Goal: Task Accomplishment & Management: Complete application form

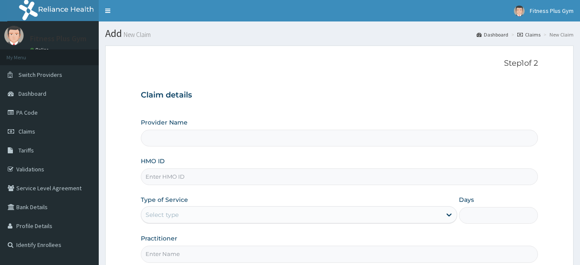
type input "Fitness plus Gym"
type input "1"
click at [239, 174] on input "HMO ID" at bounding box center [340, 176] width 398 height 17
type input "SAA/10006/A"
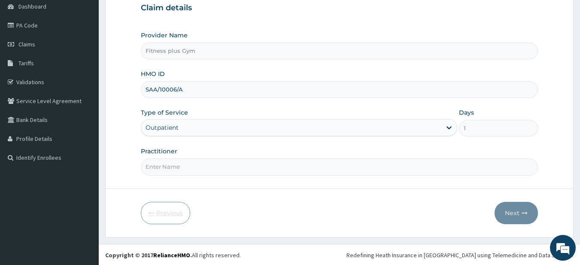
scroll to position [88, 0]
click at [182, 168] on input "Practitioner" at bounding box center [340, 166] width 398 height 17
type input "fitness+"
click at [518, 211] on button "Next" at bounding box center [516, 212] width 43 height 22
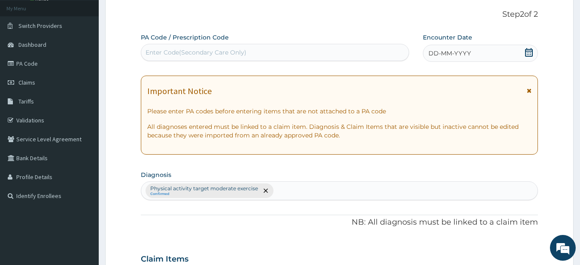
scroll to position [0, 0]
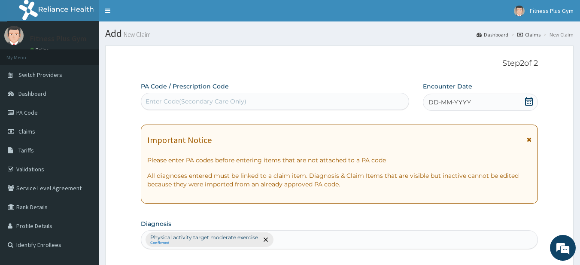
click at [186, 93] on div "Enter Code(Secondary Care Only)" at bounding box center [275, 101] width 269 height 17
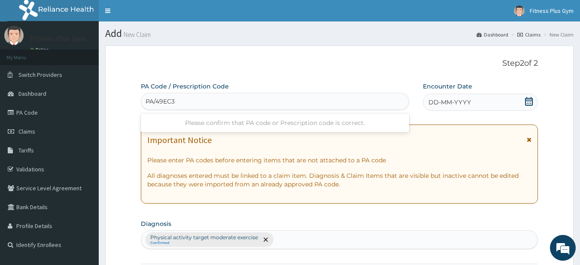
type input "PA/49EC32"
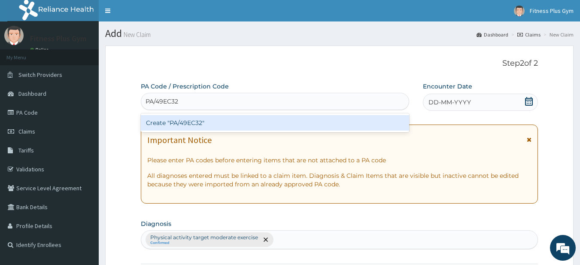
click at [232, 130] on div "Create "PA/49EC32"" at bounding box center [275, 122] width 269 height 15
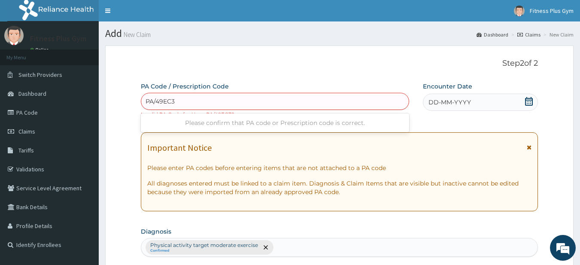
type input "PA/49EC32"
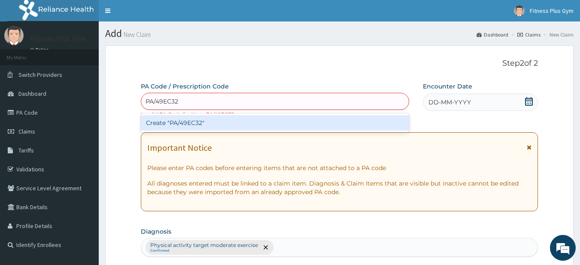
click at [245, 117] on div "Create "PA/49EC32"" at bounding box center [275, 122] width 269 height 15
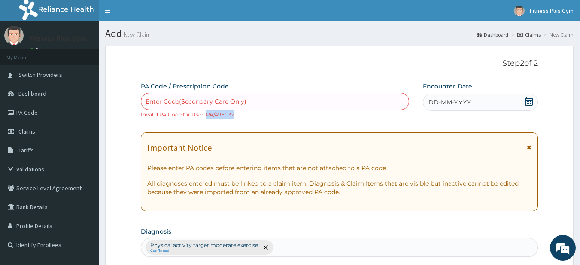
drag, startPoint x: 237, startPoint y: 114, endPoint x: 205, endPoint y: 119, distance: 32.6
copy small "PA/49EC32"
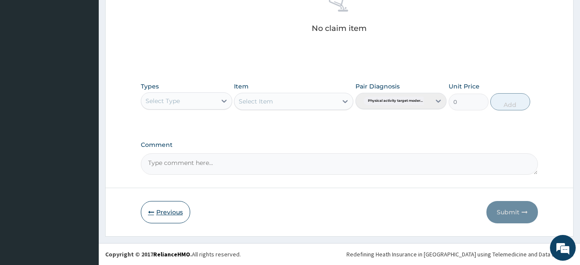
click at [158, 212] on button "Previous" at bounding box center [165, 212] width 49 height 22
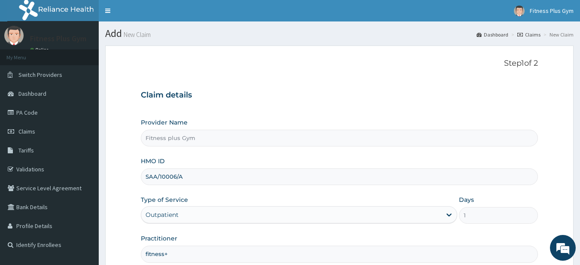
click at [175, 179] on input "SAA/10006/A" at bounding box center [340, 176] width 398 height 17
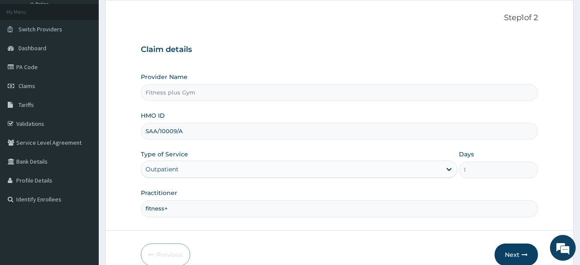
scroll to position [88, 0]
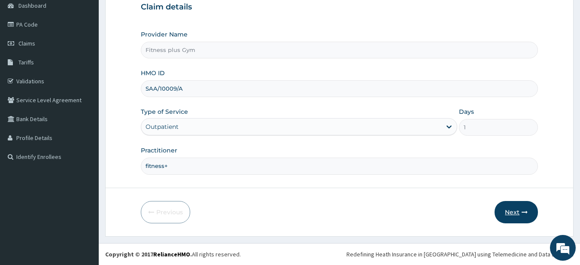
type input "SAA/10009/A"
click at [507, 209] on button "Next" at bounding box center [516, 212] width 43 height 22
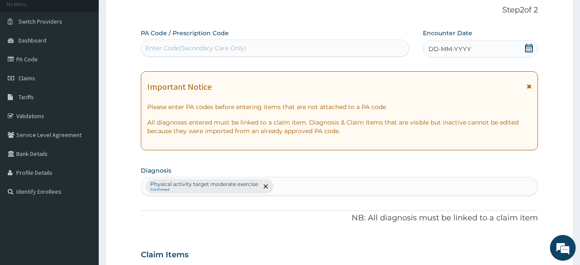
scroll to position [0, 0]
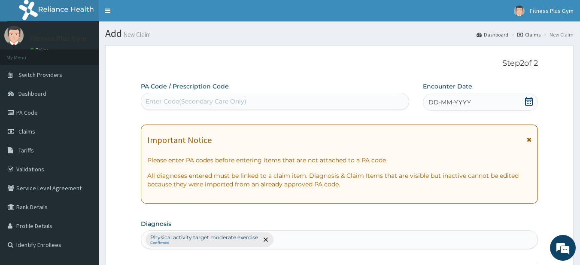
drag, startPoint x: 189, startPoint y: 101, endPoint x: 162, endPoint y: 92, distance: 28.9
drag, startPoint x: 162, startPoint y: 92, endPoint x: 155, endPoint y: 98, distance: 8.8
click at [155, 98] on div "Enter Code(Secondary Care Only)" at bounding box center [196, 101] width 101 height 9
paste input "PA/49EC32"
type input "PA/49EC32"
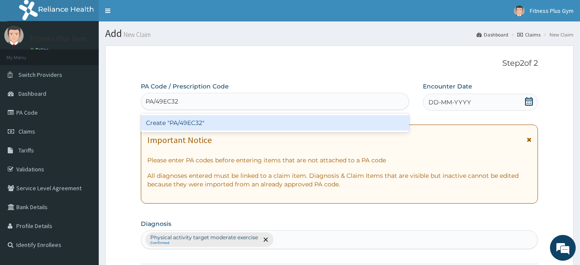
click at [182, 120] on div "Create "PA/49EC32"" at bounding box center [275, 122] width 269 height 15
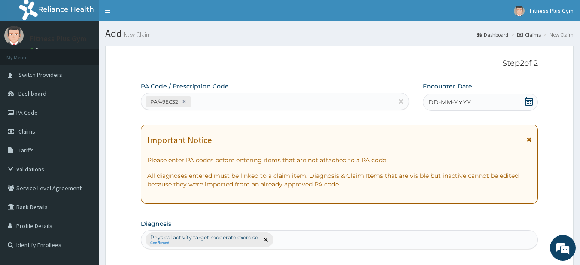
click at [466, 103] on span "DD-MM-YYYY" at bounding box center [450, 102] width 43 height 9
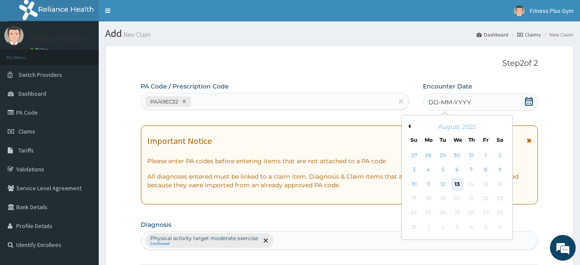
click at [459, 186] on div "13" at bounding box center [457, 184] width 13 height 13
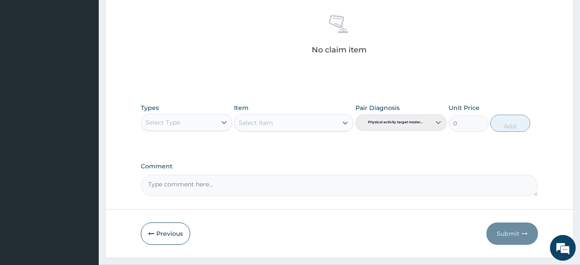
scroll to position [354, 0]
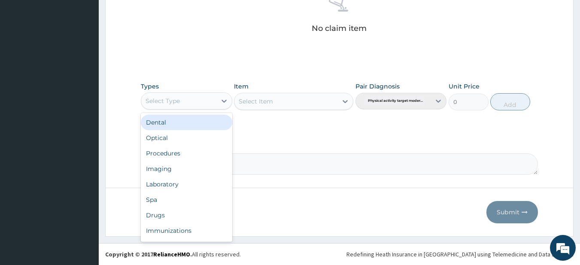
click at [188, 102] on div "Select Type" at bounding box center [178, 101] width 75 height 14
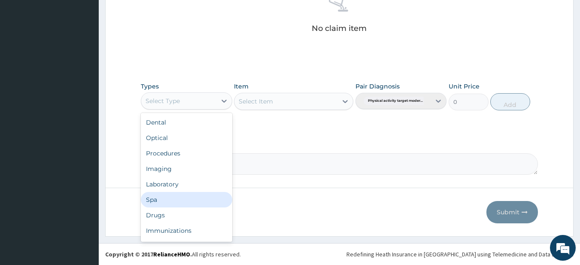
scroll to position [29, 0]
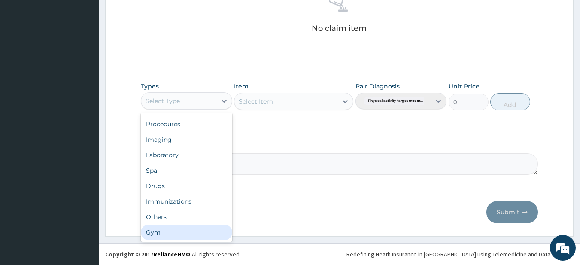
click at [185, 238] on div "Gym" at bounding box center [187, 232] width 92 height 15
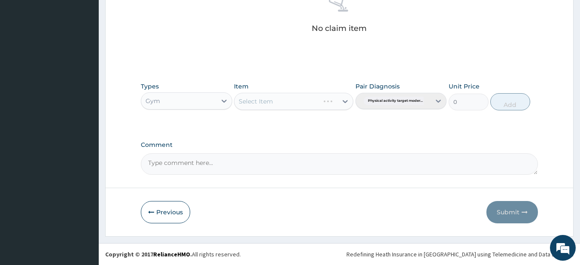
click at [303, 101] on div "Select Item" at bounding box center [293, 101] width 119 height 17
click at [310, 98] on div "Select Item" at bounding box center [286, 102] width 103 height 14
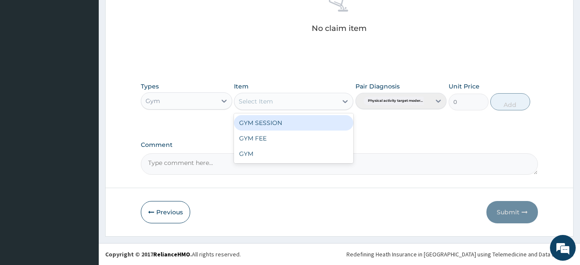
click at [321, 123] on div "GYM SESSION" at bounding box center [293, 122] width 119 height 15
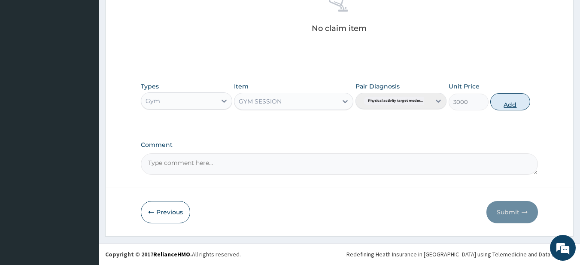
click at [521, 100] on button "Add" at bounding box center [511, 101] width 40 height 17
type input "0"
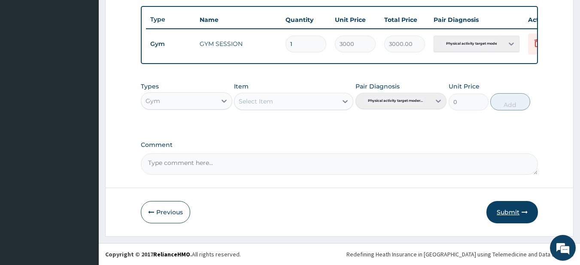
click at [519, 208] on button "Submit" at bounding box center [513, 212] width 52 height 22
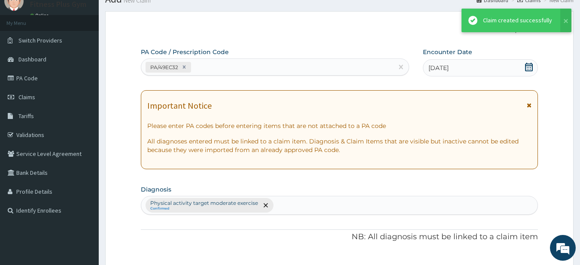
scroll to position [320, 0]
